Goal: Task Accomplishment & Management: Manage account settings

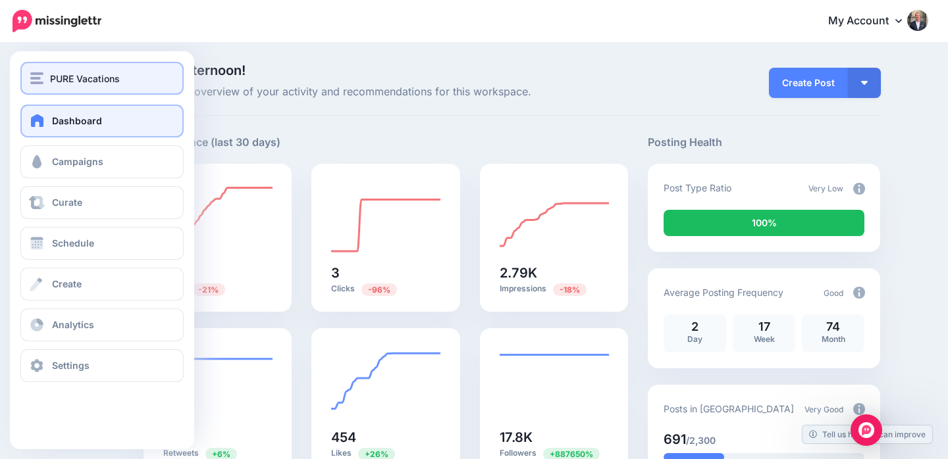
click at [71, 81] on span "PURE Vacations" at bounding box center [85, 78] width 70 height 15
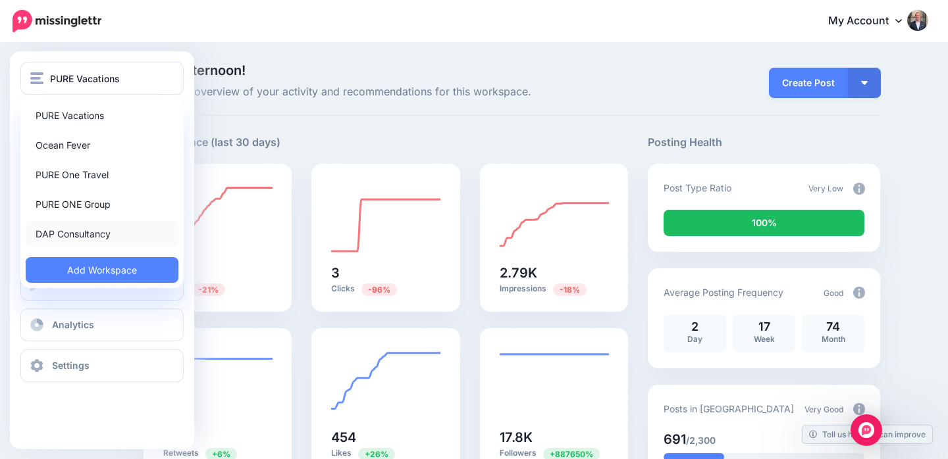
click at [89, 237] on link "DAP Consultancy" at bounding box center [102, 234] width 153 height 26
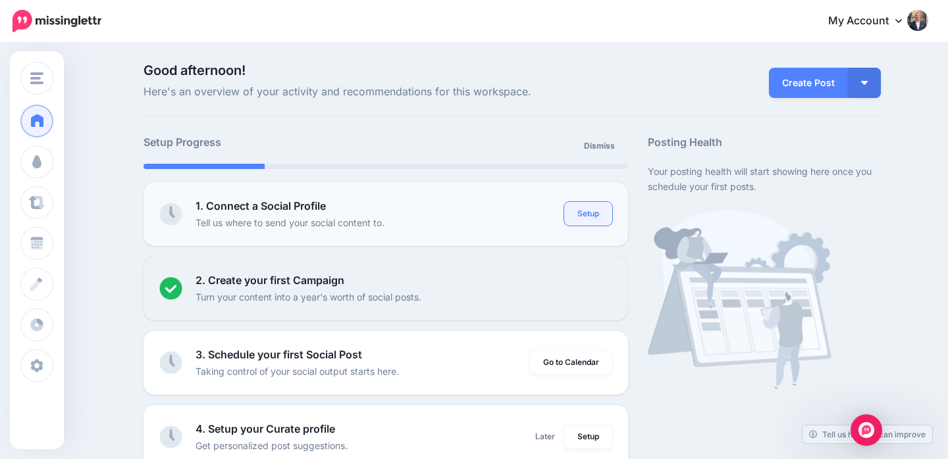
click at [590, 205] on link "Setup" at bounding box center [588, 214] width 48 height 24
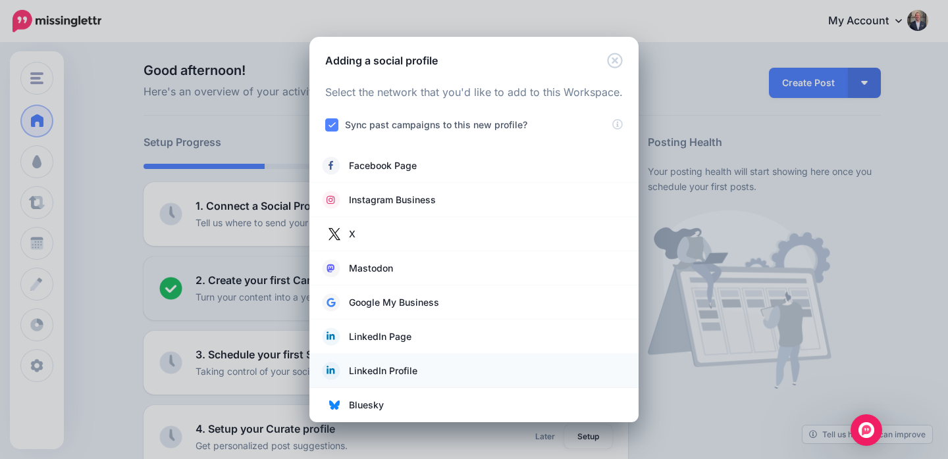
click at [432, 367] on link "LinkedIn Profile" at bounding box center [474, 371] width 303 height 18
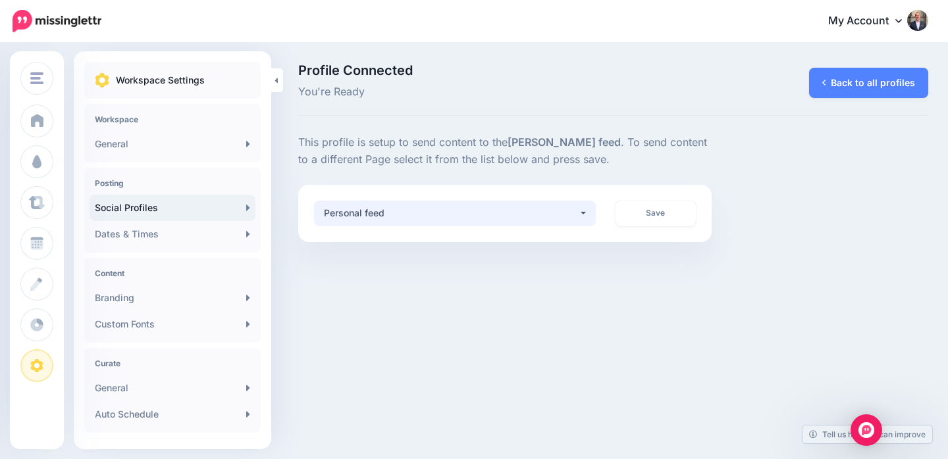
click at [585, 213] on button "Personal feed" at bounding box center [455, 214] width 282 height 26
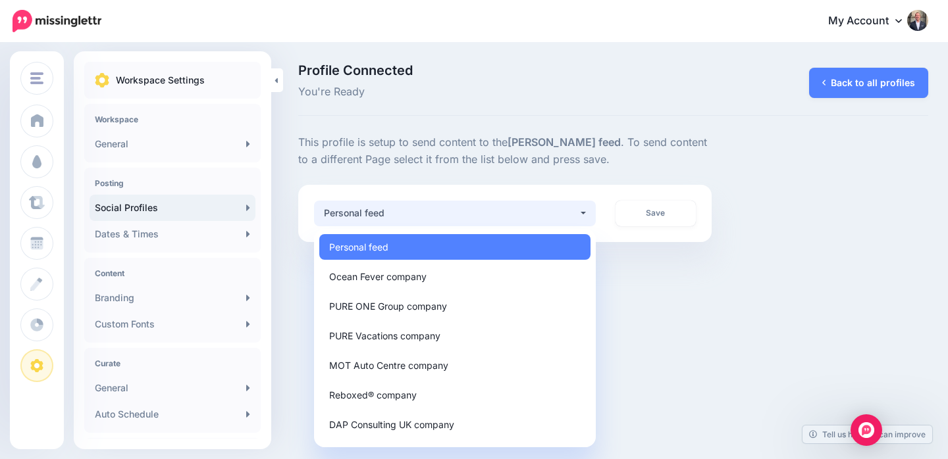
click at [482, 242] on link "Personal feed" at bounding box center [454, 247] width 271 height 26
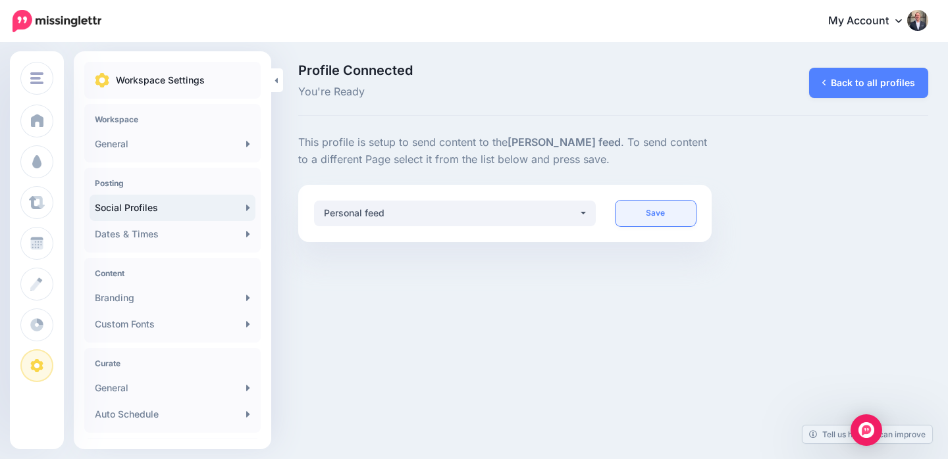
click at [663, 216] on link "Save" at bounding box center [656, 214] width 81 height 26
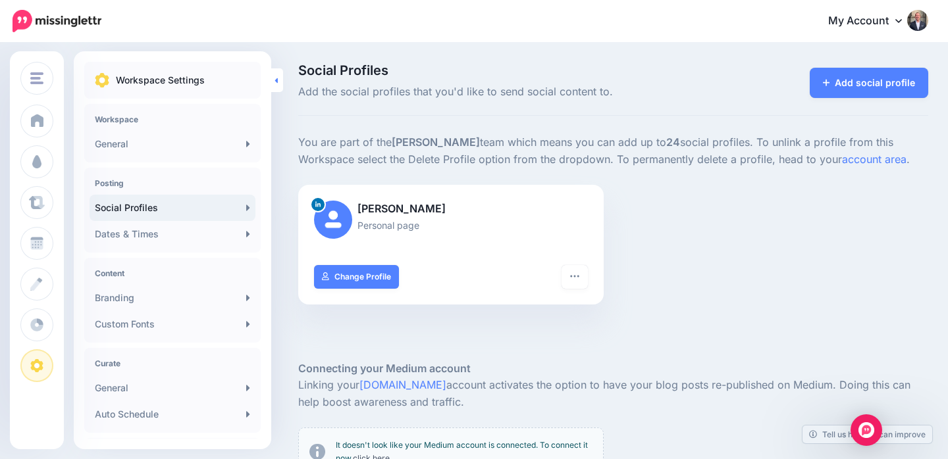
click at [278, 81] on link at bounding box center [277, 80] width 12 height 24
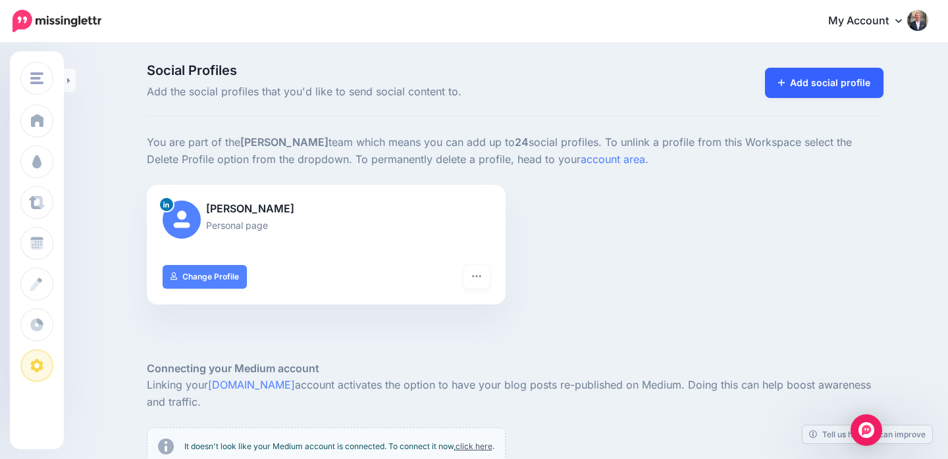
click at [822, 84] on link "Add social profile" at bounding box center [824, 83] width 119 height 30
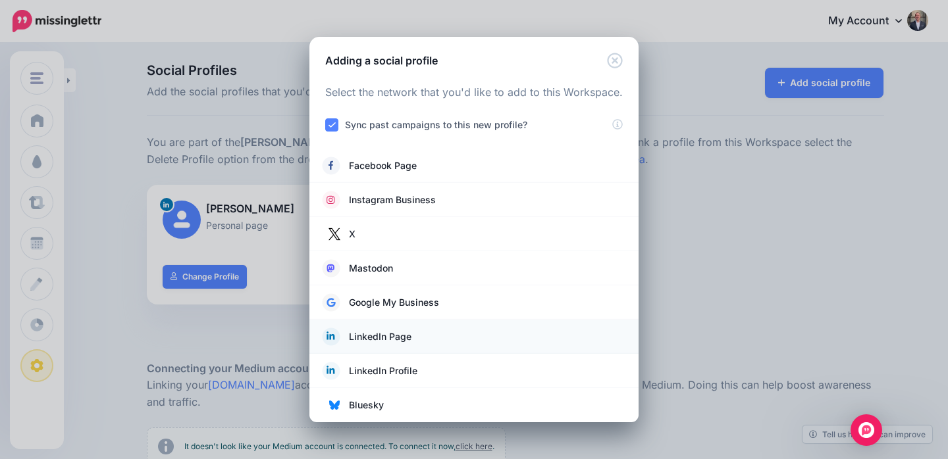
click at [426, 330] on link "LinkedIn Page" at bounding box center [474, 337] width 303 height 18
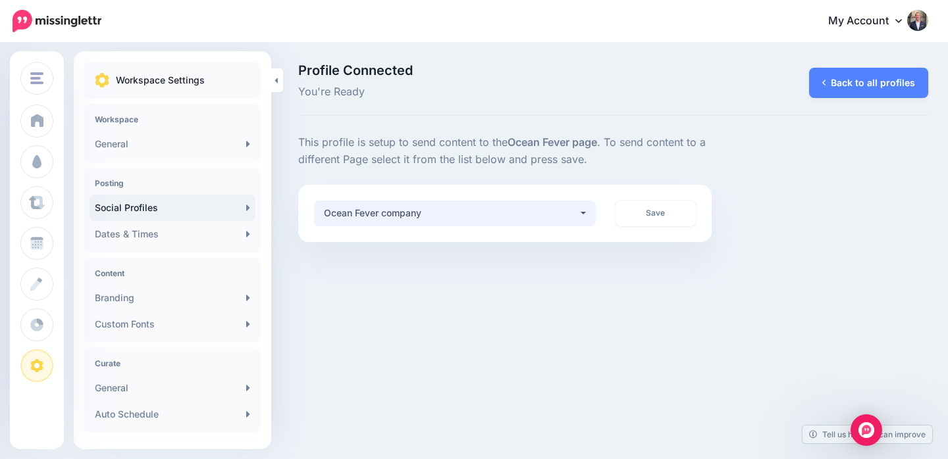
click at [583, 214] on button "Ocean Fever company" at bounding box center [455, 214] width 282 height 26
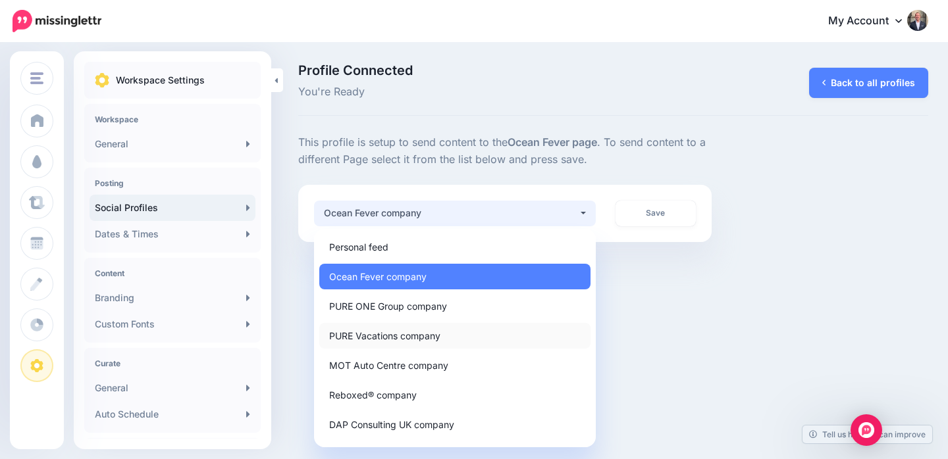
scroll to position [84, 0]
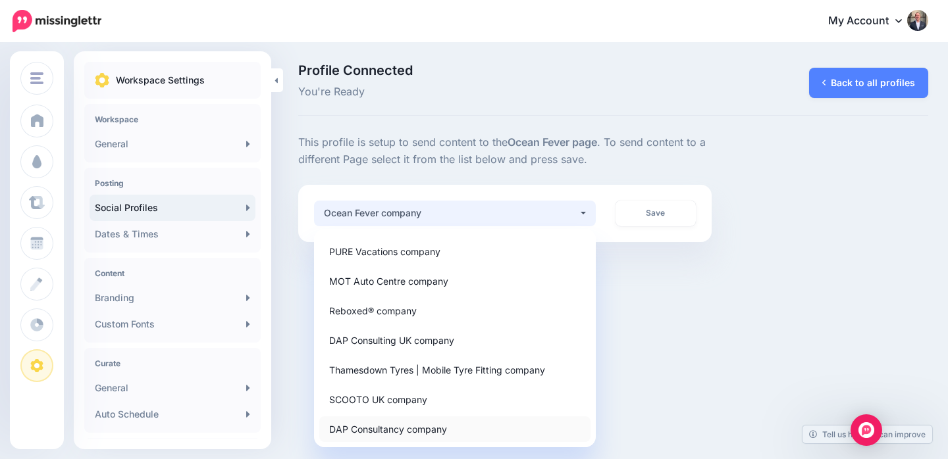
click at [374, 433] on span "DAP Consultancy company" at bounding box center [388, 429] width 118 height 16
select select "**********"
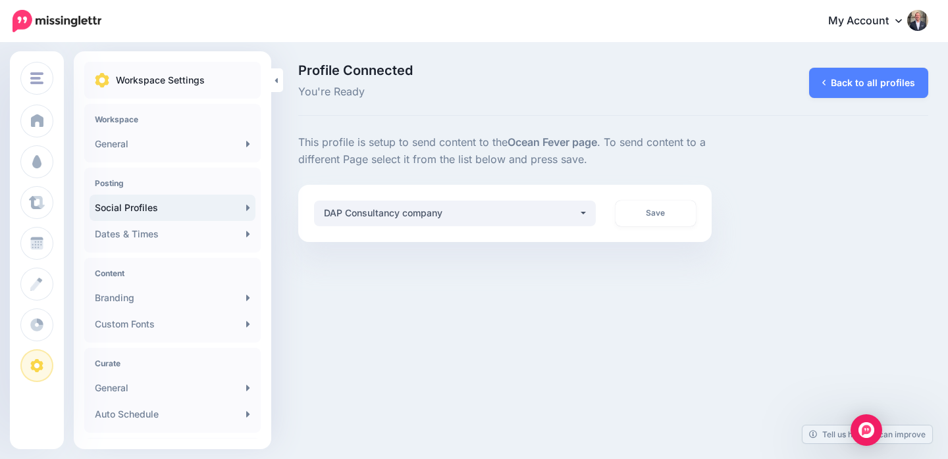
click at [573, 136] on b "Ocean Fever page" at bounding box center [553, 142] width 90 height 13
click at [827, 74] on link "Back to all profiles" at bounding box center [868, 83] width 119 height 30
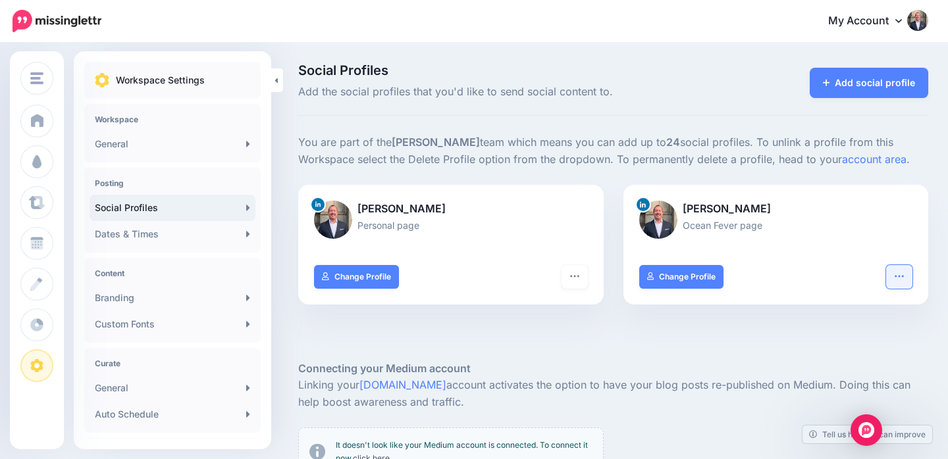
click at [908, 278] on button "button" at bounding box center [899, 277] width 26 height 24
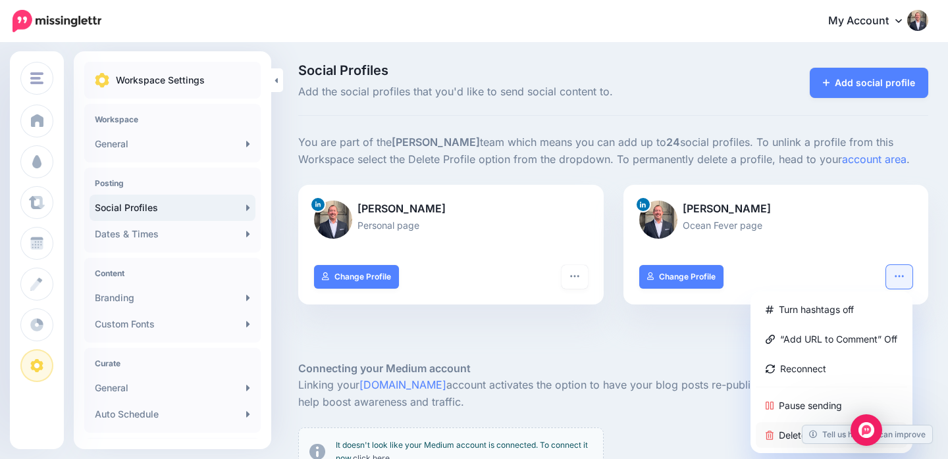
click at [781, 430] on link "Delete Profile" at bounding box center [831, 436] width 151 height 26
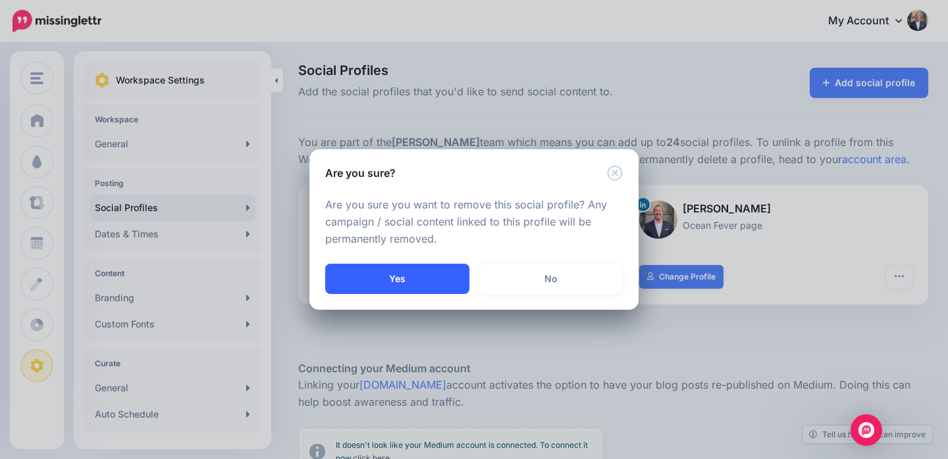
click at [417, 273] on button "Yes" at bounding box center [397, 279] width 144 height 30
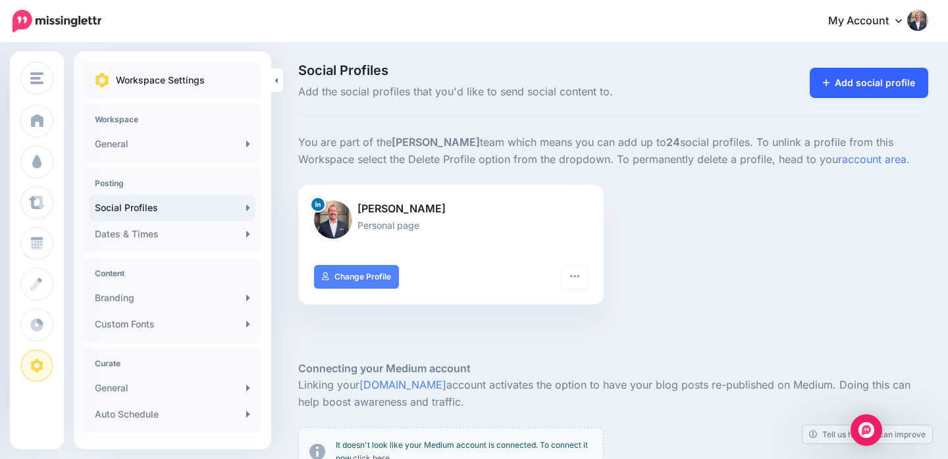
click at [833, 77] on link "Add social profile" at bounding box center [869, 83] width 119 height 30
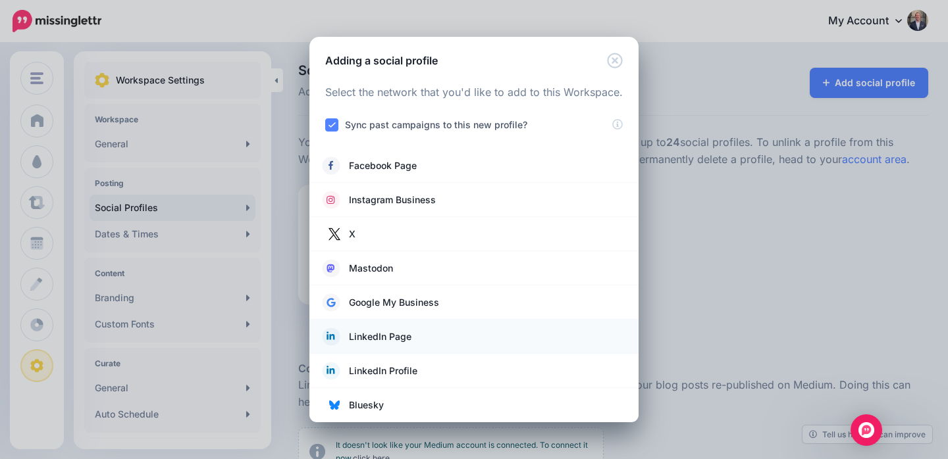
click at [450, 338] on link "LinkedIn Page" at bounding box center [474, 337] width 303 height 18
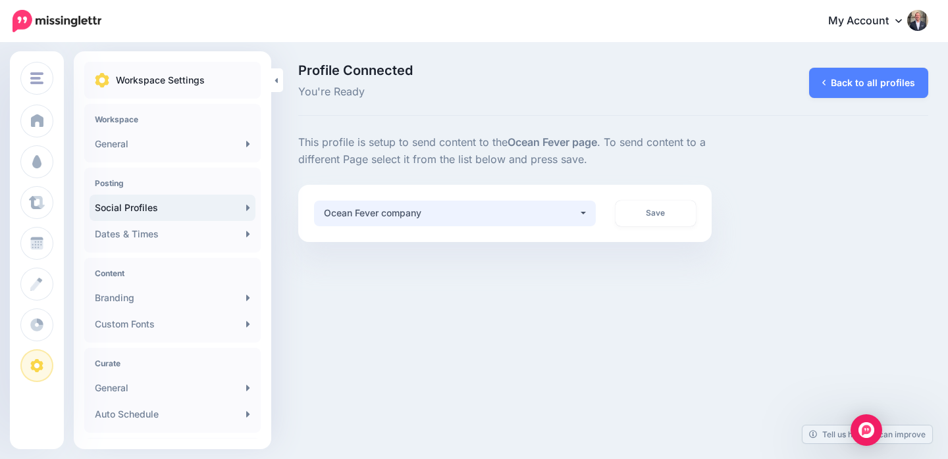
click at [542, 205] on div "Ocean Fever company" at bounding box center [451, 213] width 254 height 16
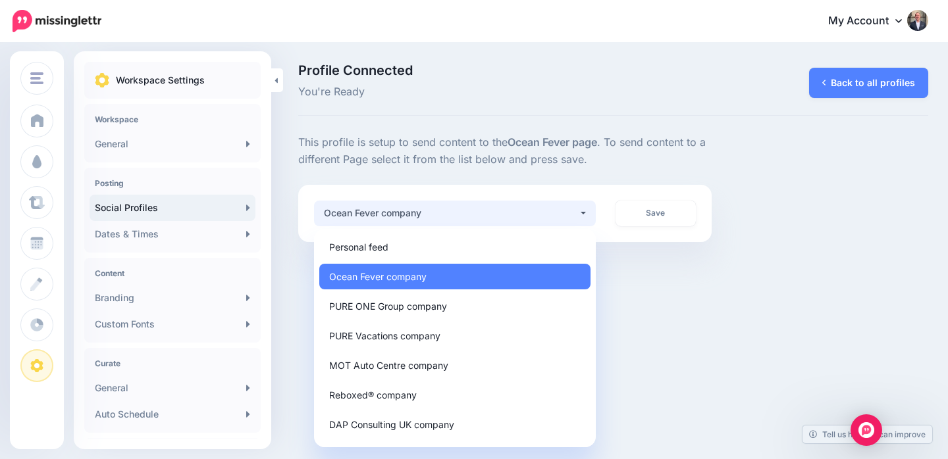
click at [593, 189] on div "**********" at bounding box center [504, 213] width 413 height 57
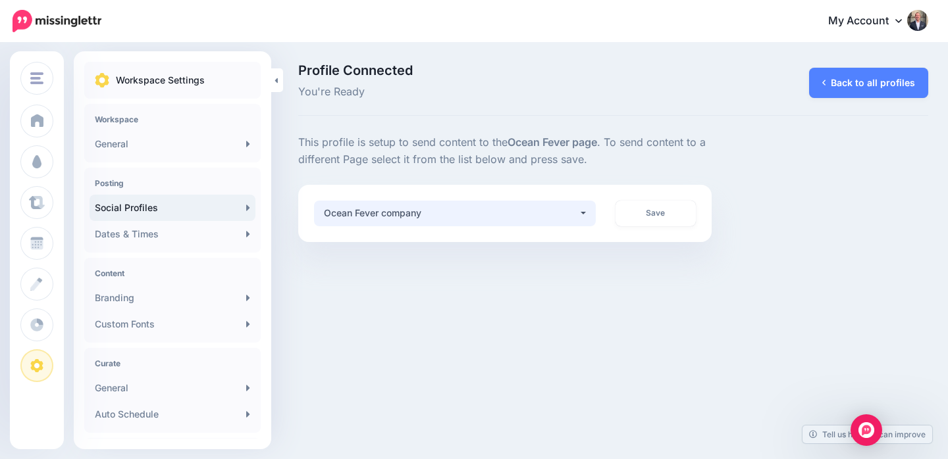
click at [587, 211] on button "Ocean Fever company" at bounding box center [455, 214] width 282 height 26
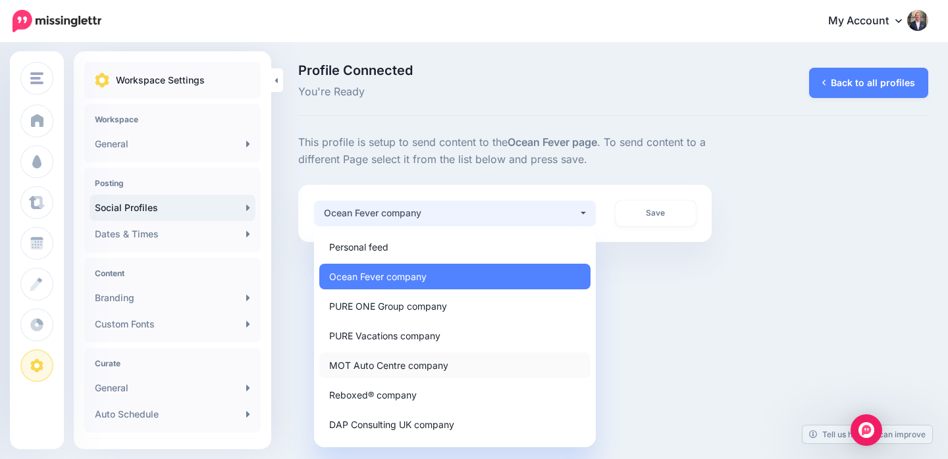
scroll to position [84, 0]
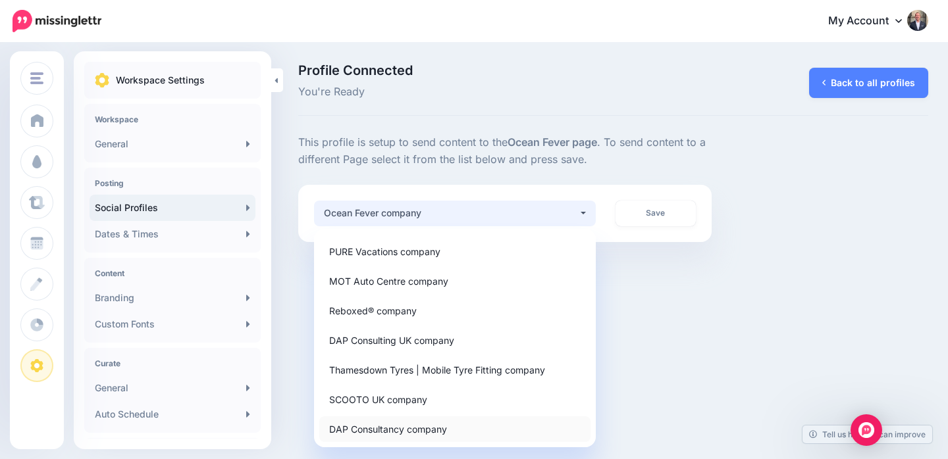
click at [398, 428] on span "DAP Consultancy company" at bounding box center [388, 429] width 118 height 16
select select "**********"
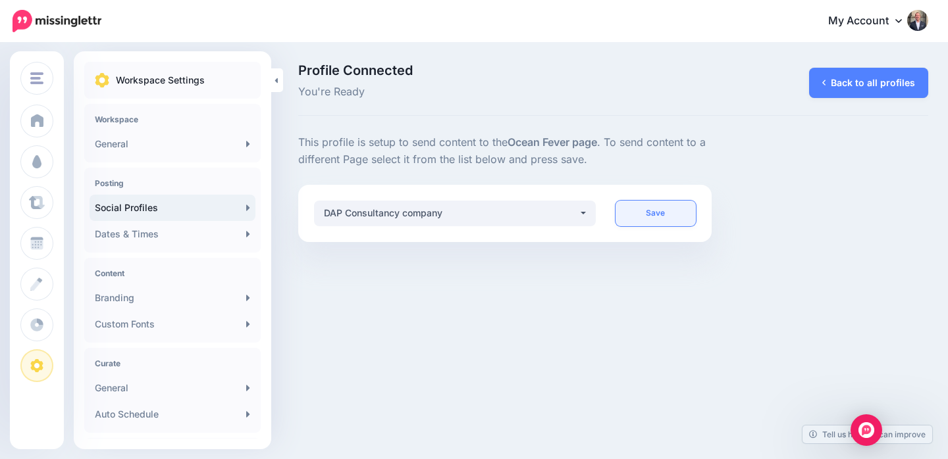
click at [666, 211] on link "Save" at bounding box center [656, 214] width 81 height 26
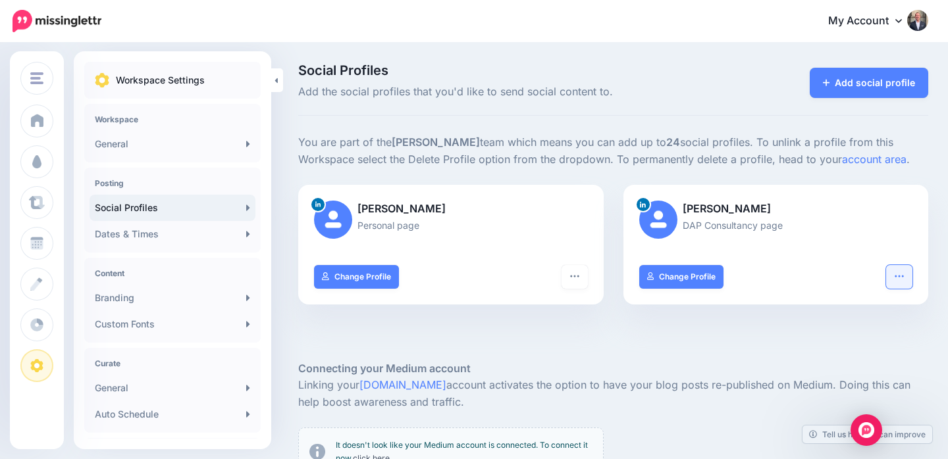
click at [900, 273] on icon "button" at bounding box center [899, 276] width 11 height 11
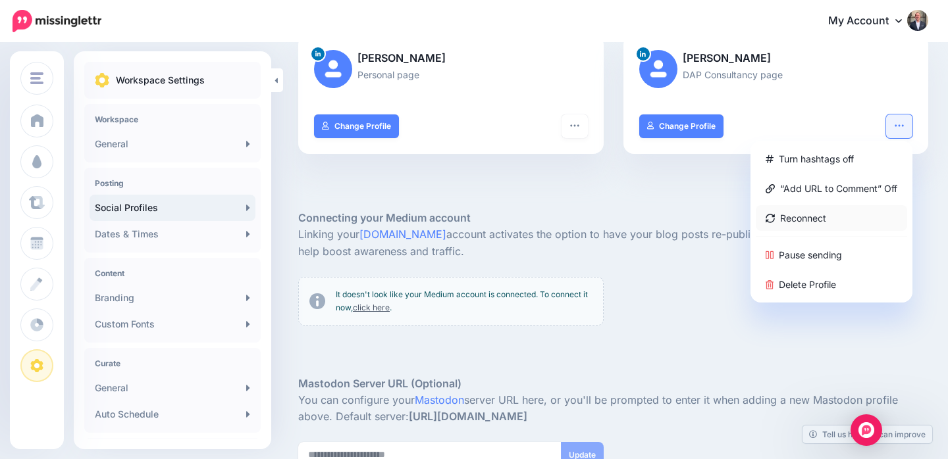
scroll to position [153, 0]
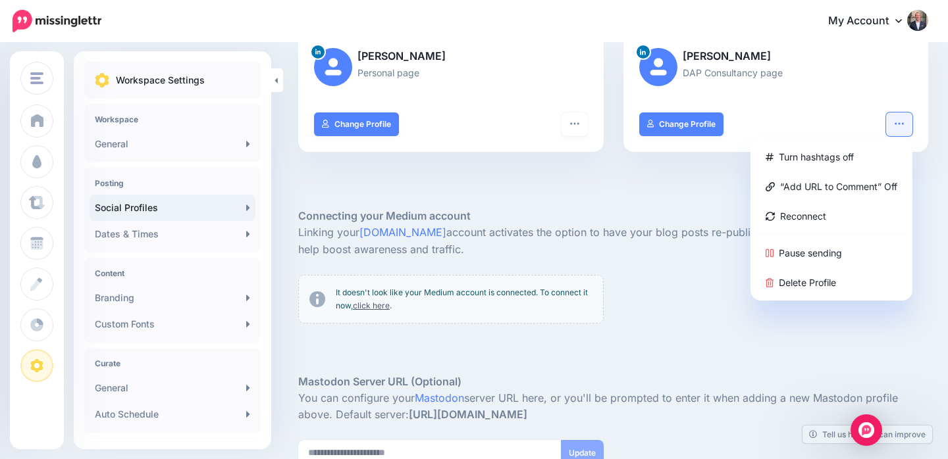
click at [641, 215] on h5 "Connecting your Medium account" at bounding box center [613, 216] width 630 height 16
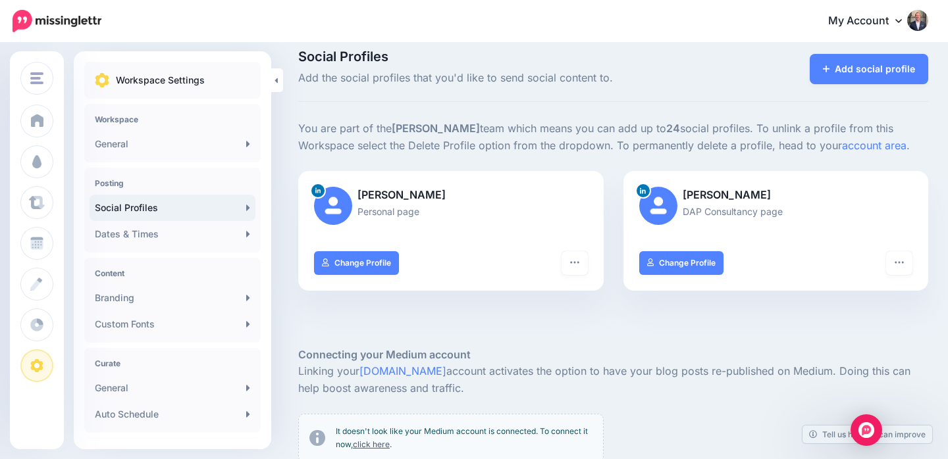
scroll to position [0, 0]
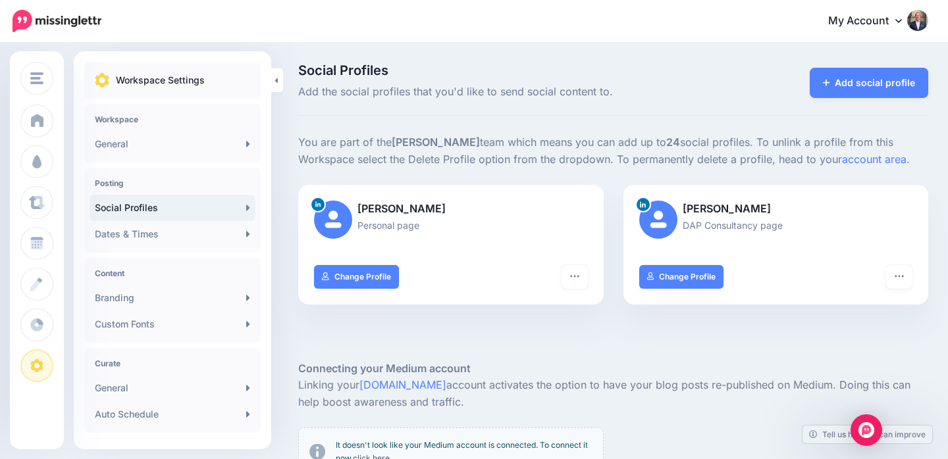
click at [703, 209] on p "[PERSON_NAME]" at bounding box center [776, 209] width 274 height 17
click at [575, 275] on icon "button" at bounding box center [574, 276] width 11 height 11
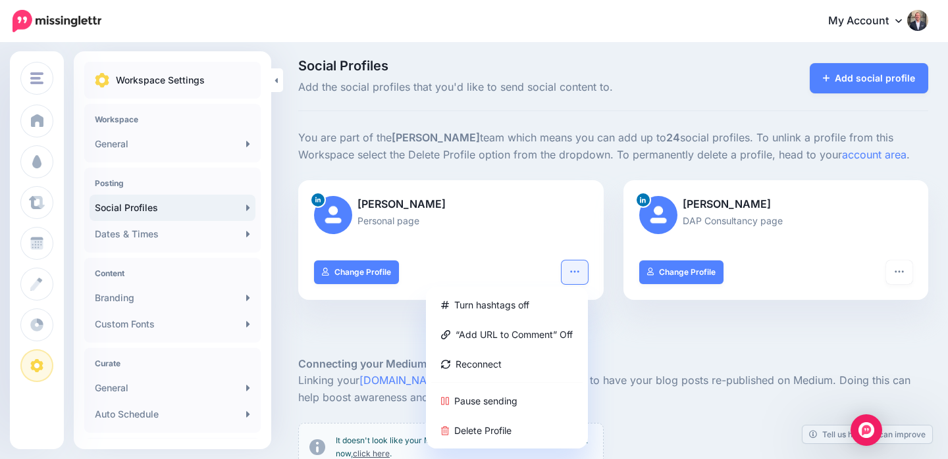
scroll to position [6, 0]
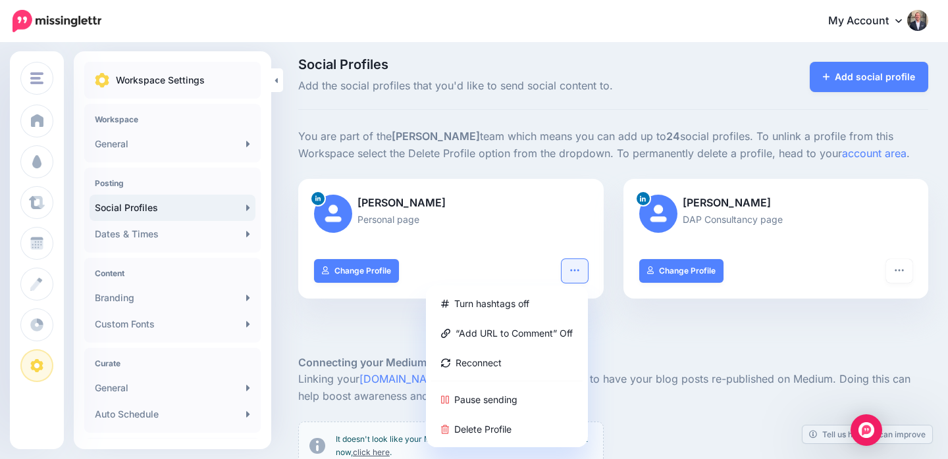
click at [629, 332] on div at bounding box center [613, 334] width 630 height 39
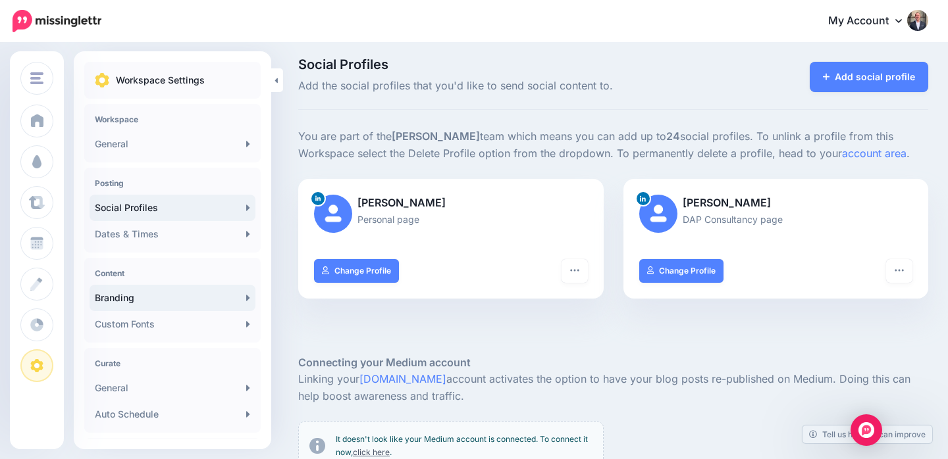
click at [188, 293] on link "Branding" at bounding box center [173, 298] width 166 height 26
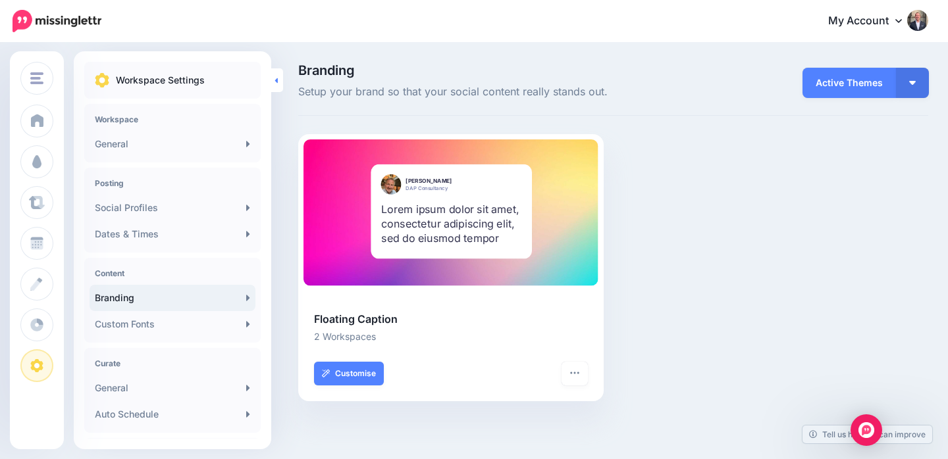
click at [276, 80] on icon at bounding box center [276, 80] width 3 height 5
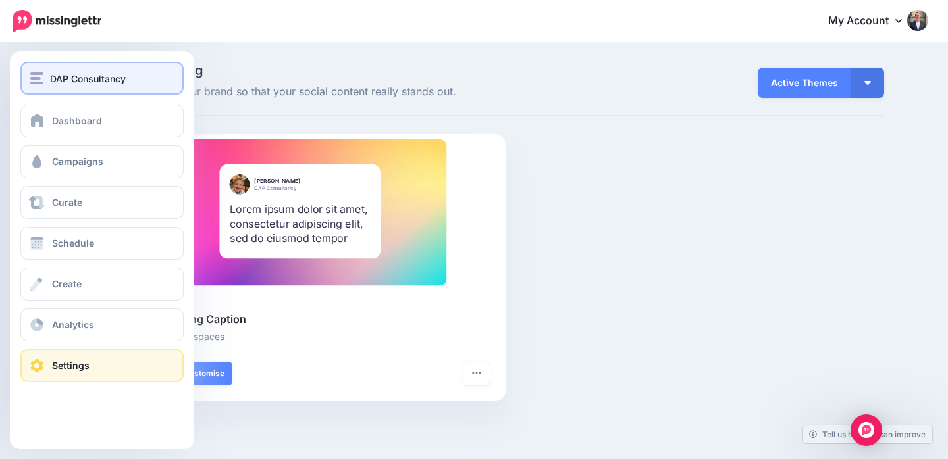
click at [92, 82] on span "DAP Consultancy" at bounding box center [88, 78] width 76 height 15
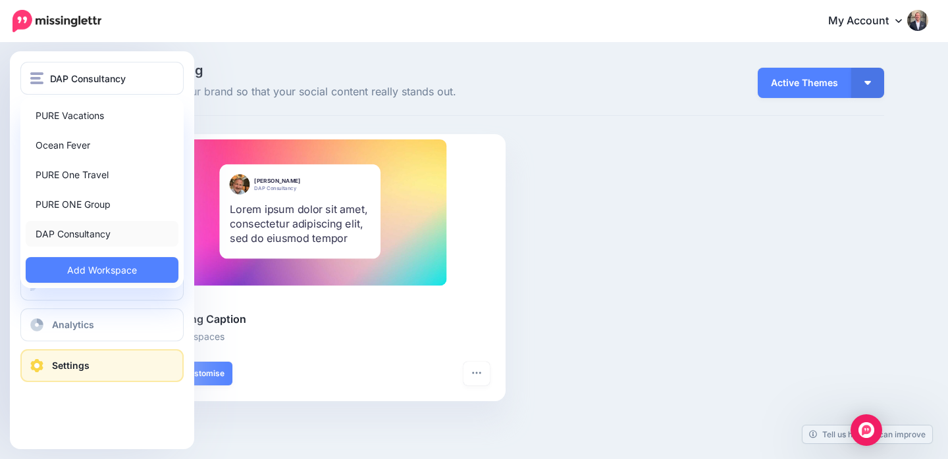
click at [75, 230] on link "DAP Consultancy" at bounding box center [102, 234] width 153 height 26
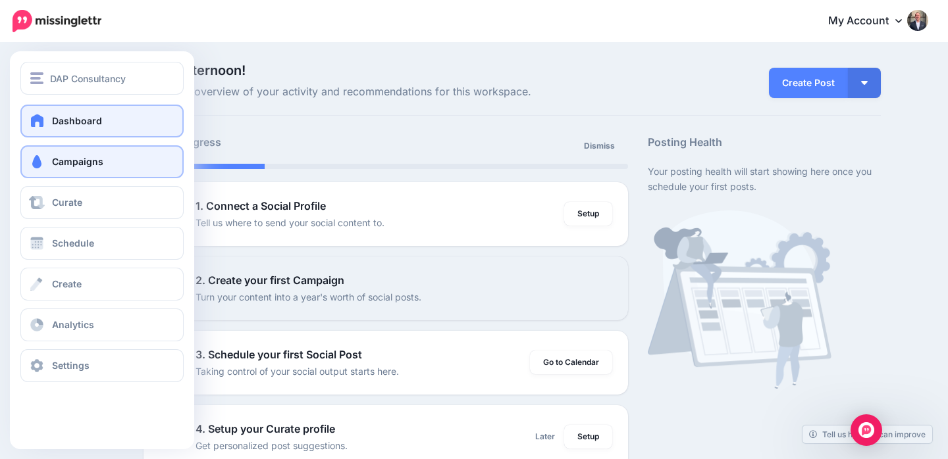
click at [92, 163] on span "Campaigns" at bounding box center [77, 161] width 51 height 11
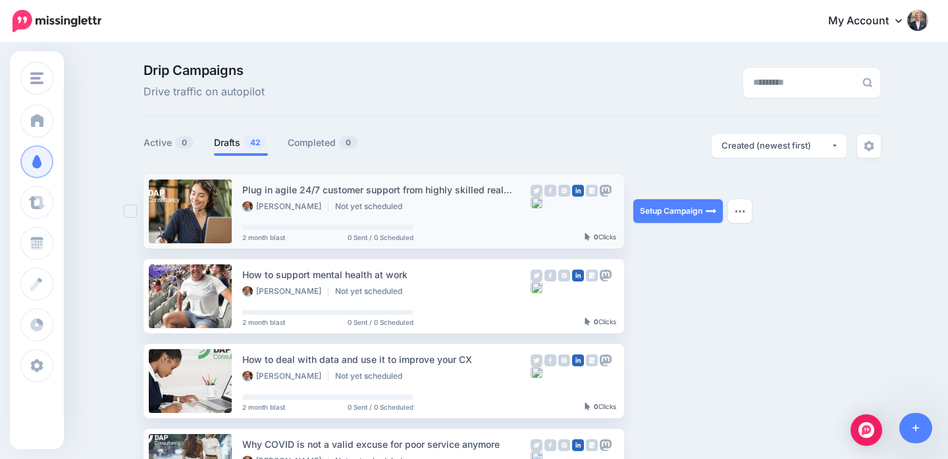
click at [536, 203] on img at bounding box center [537, 203] width 12 height 12
click at [743, 209] on button "button" at bounding box center [740, 211] width 24 height 24
drag, startPoint x: 800, startPoint y: 211, endPoint x: 783, endPoint y: 209, distance: 17.2
click at [538, 191] on img at bounding box center [537, 191] width 12 height 12
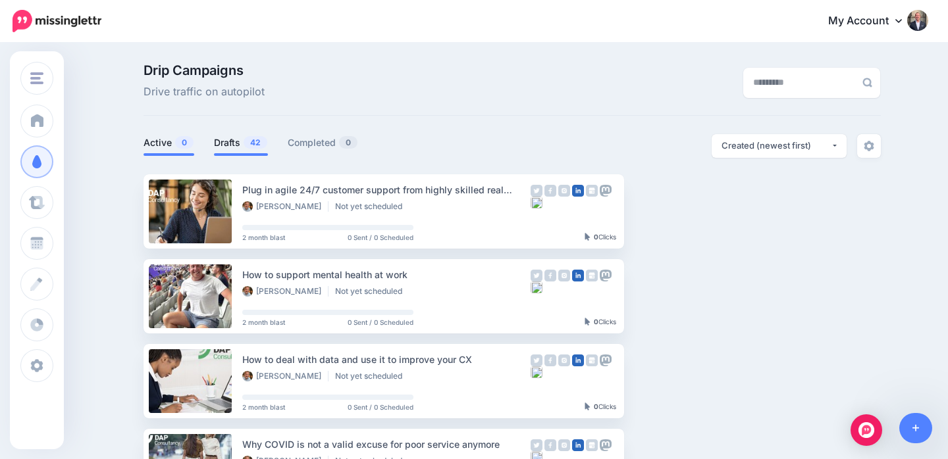
click at [151, 141] on link "Active 0" at bounding box center [169, 143] width 51 height 16
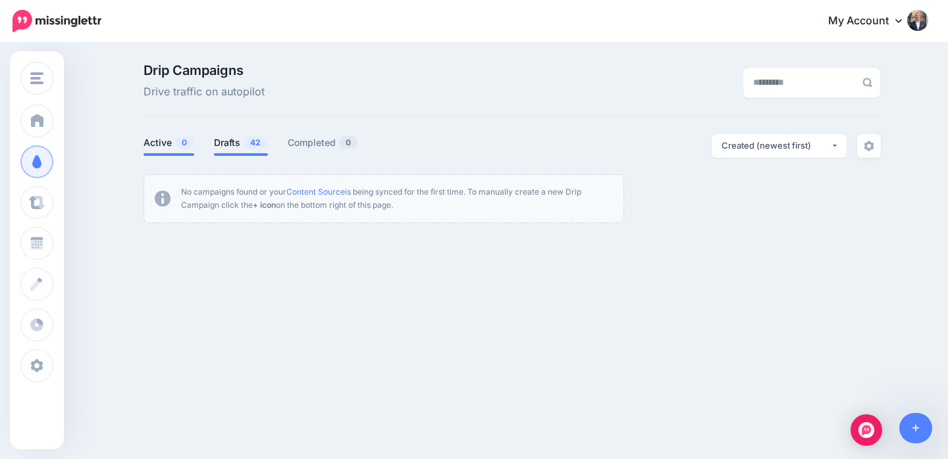
click at [227, 140] on link "Drafts 42" at bounding box center [241, 143] width 54 height 16
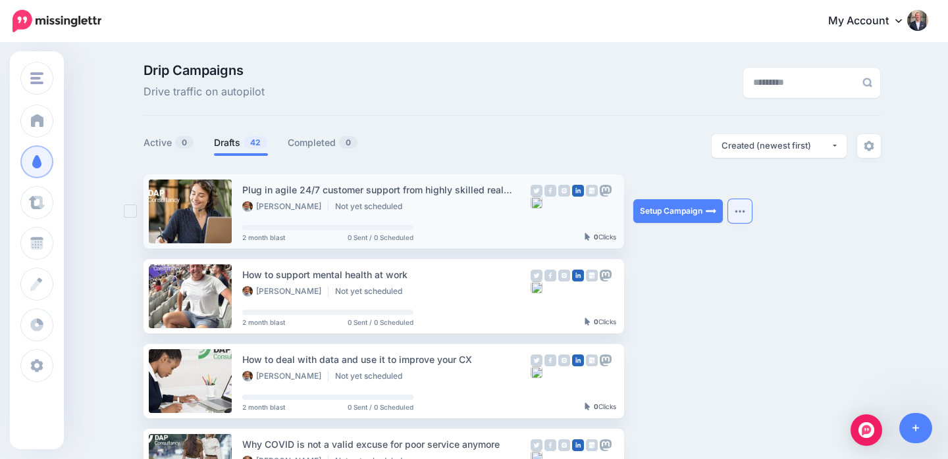
click at [741, 211] on img "button" at bounding box center [740, 211] width 11 height 4
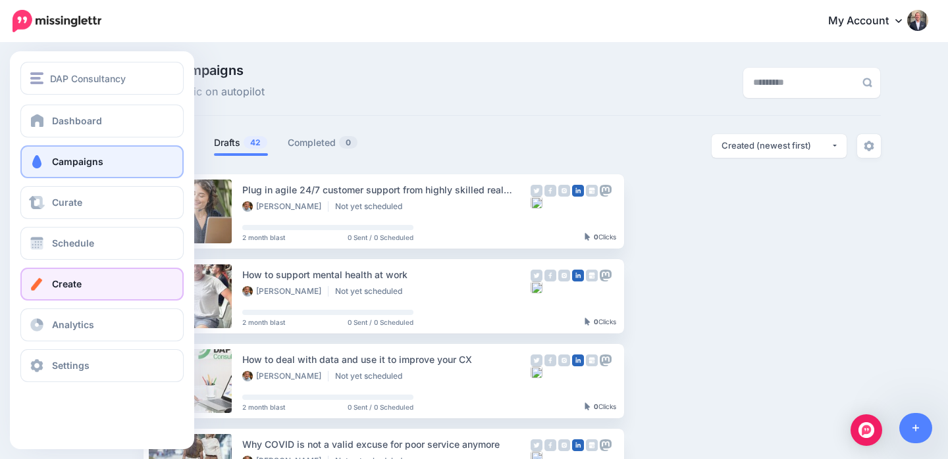
click at [73, 278] on span "Create" at bounding box center [67, 283] width 30 height 11
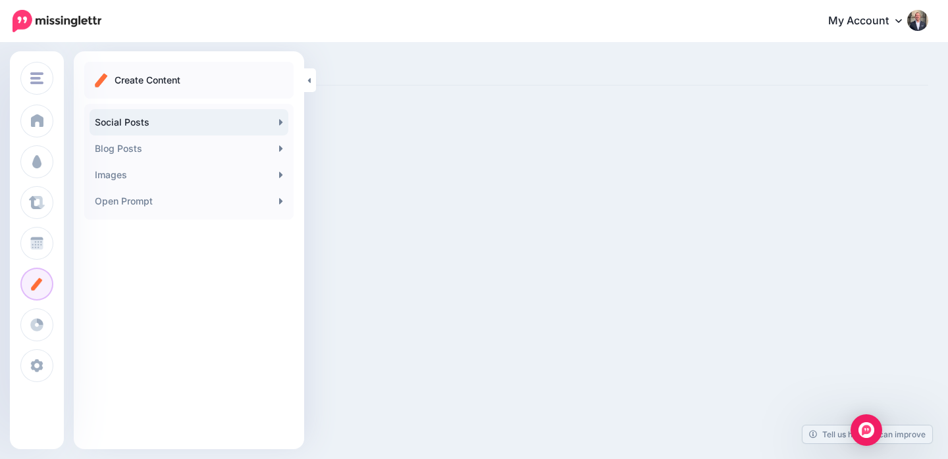
click at [259, 124] on link "Social Posts" at bounding box center [189, 122] width 199 height 26
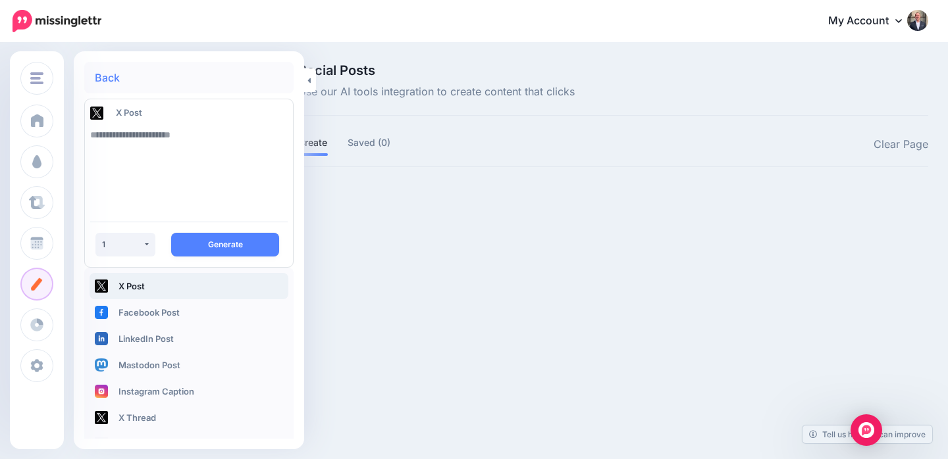
click at [102, 77] on link "Back" at bounding box center [107, 77] width 25 height 11
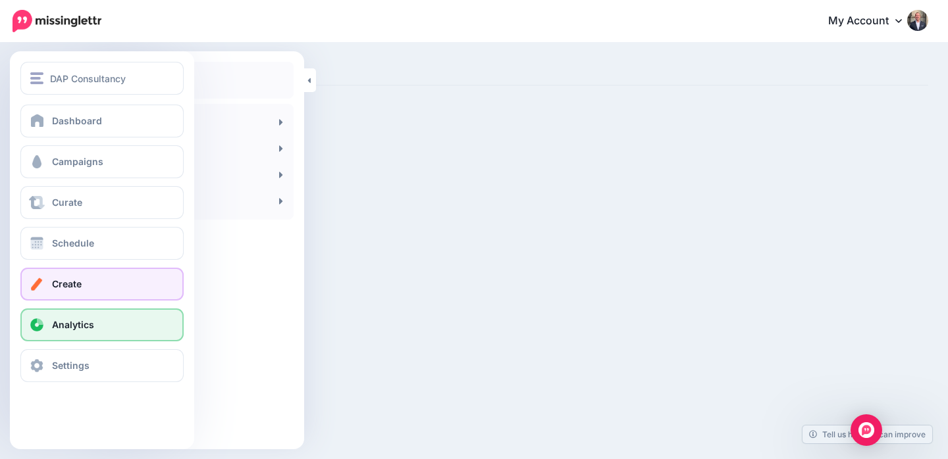
click at [82, 324] on span "Analytics" at bounding box center [73, 324] width 42 height 11
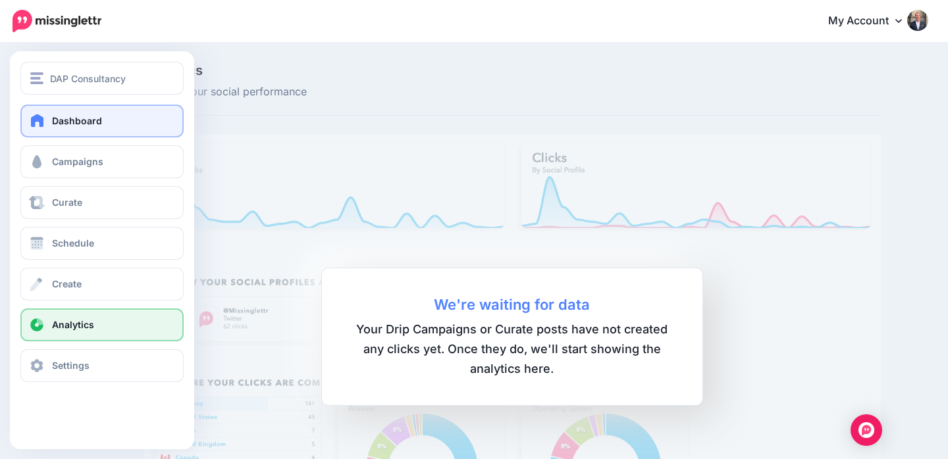
click at [46, 116] on link "Dashboard" at bounding box center [101, 121] width 163 height 33
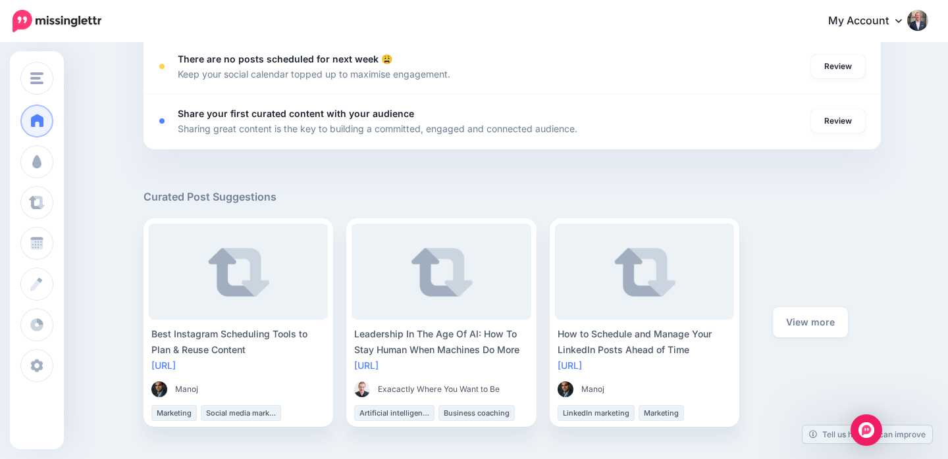
scroll to position [635, 0]
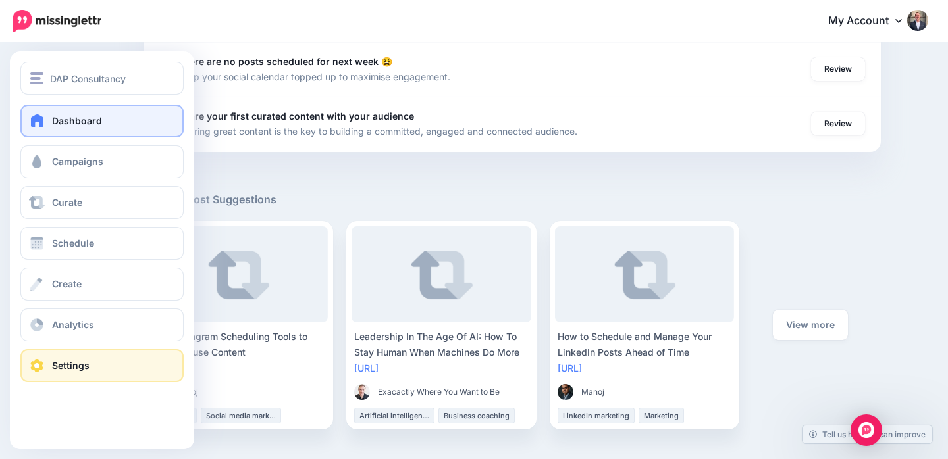
click at [49, 367] on link "Settings" at bounding box center [101, 366] width 163 height 33
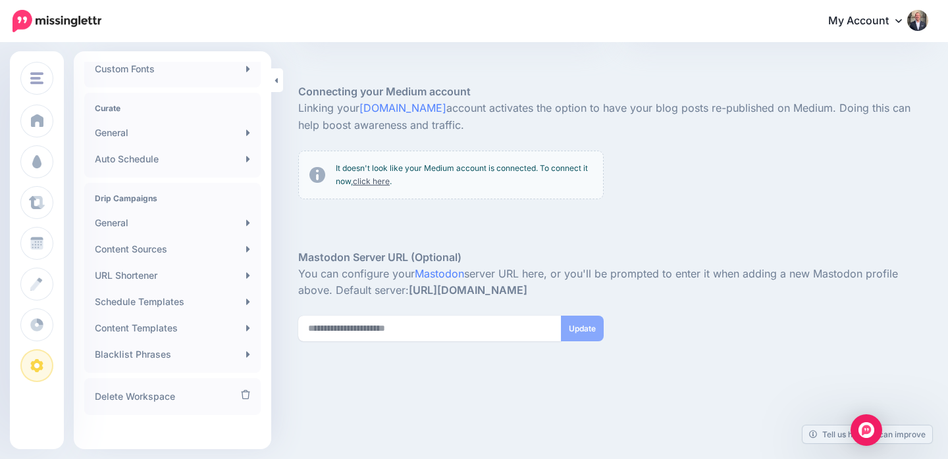
scroll to position [264, 0]
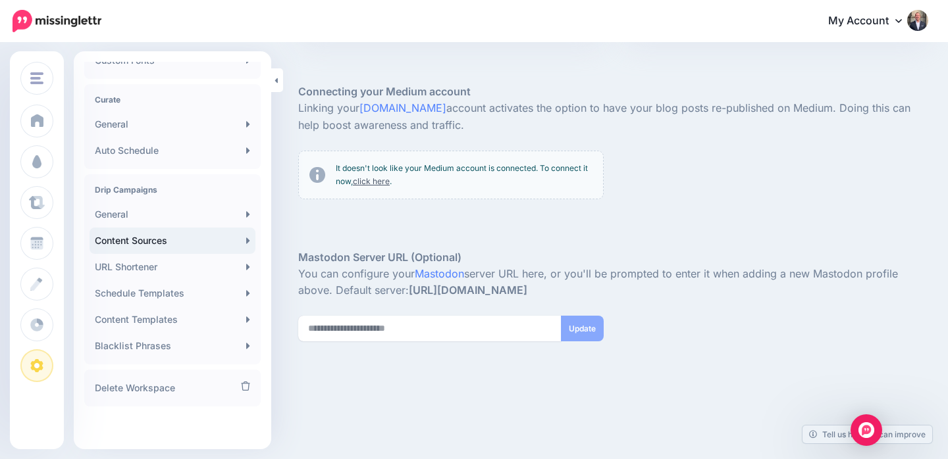
click at [205, 242] on link "Content Sources" at bounding box center [173, 241] width 166 height 26
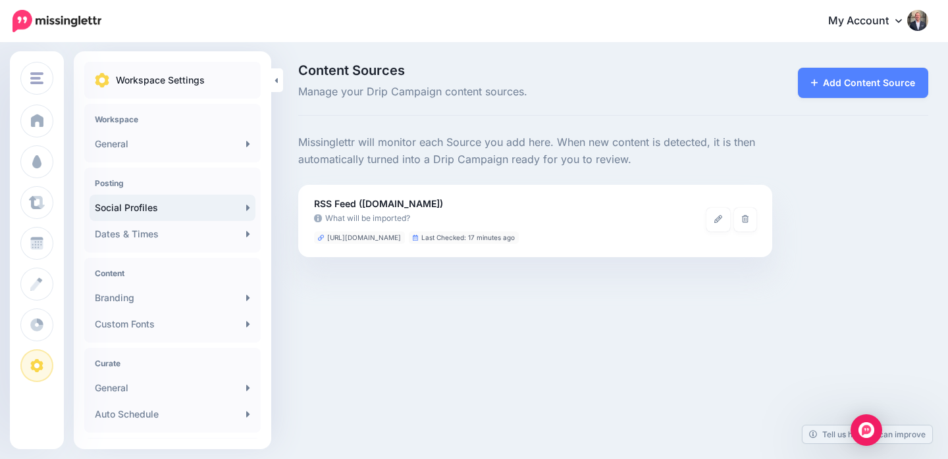
click at [164, 210] on link "Social Profiles" at bounding box center [173, 208] width 166 height 26
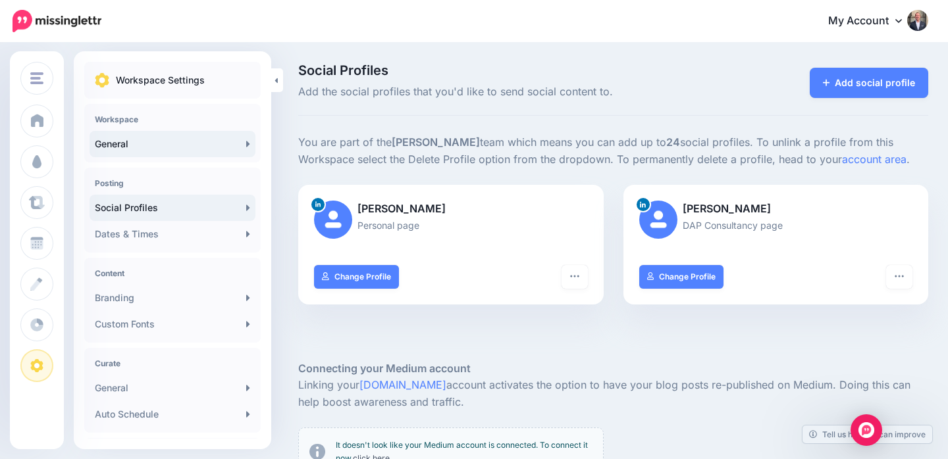
click at [128, 140] on link "General" at bounding box center [173, 144] width 166 height 26
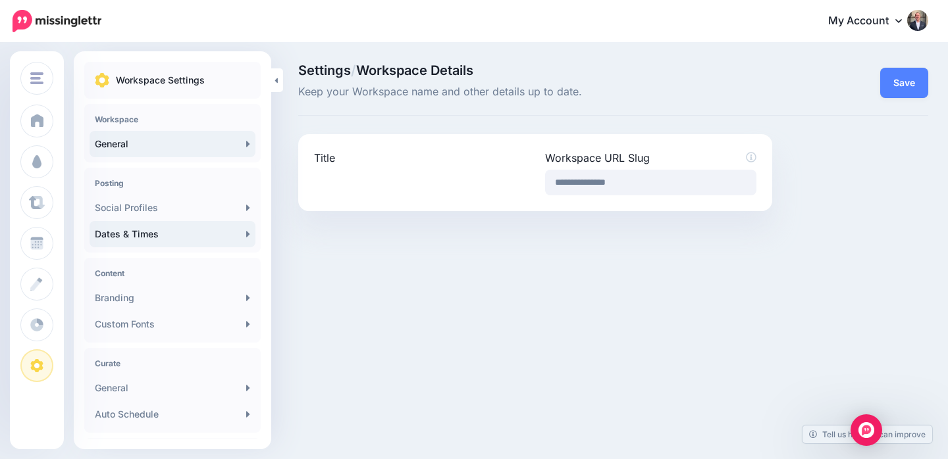
click at [172, 232] on link "Dates & Times" at bounding box center [173, 234] width 166 height 26
